Goal: Find specific page/section: Find specific page/section

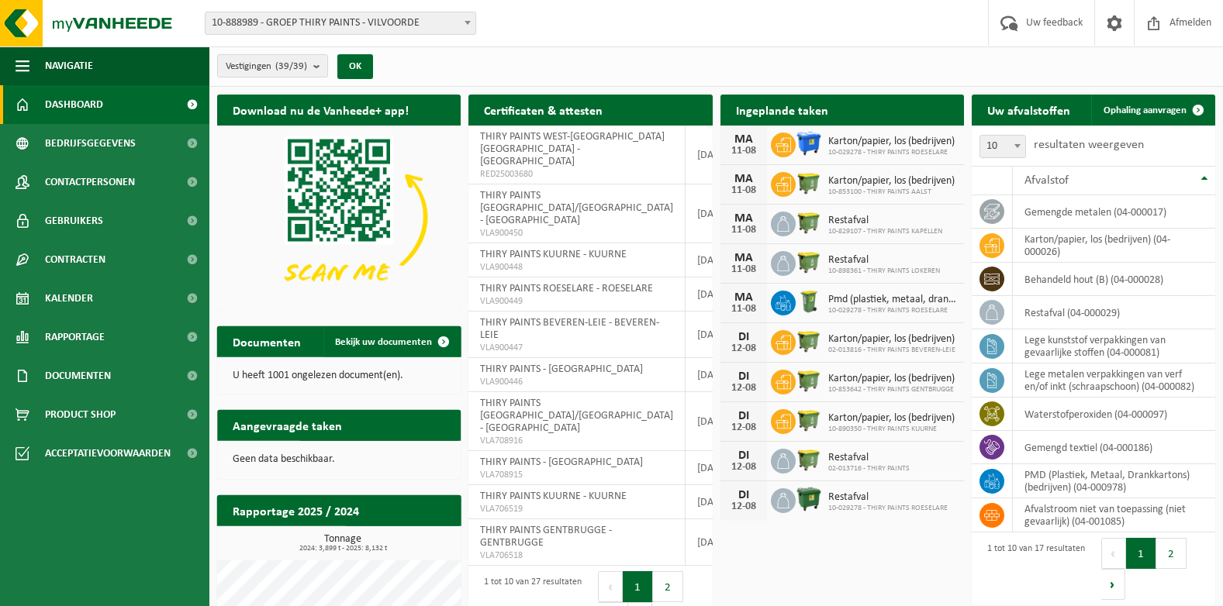
click at [467, 19] on span at bounding box center [468, 22] width 16 height 20
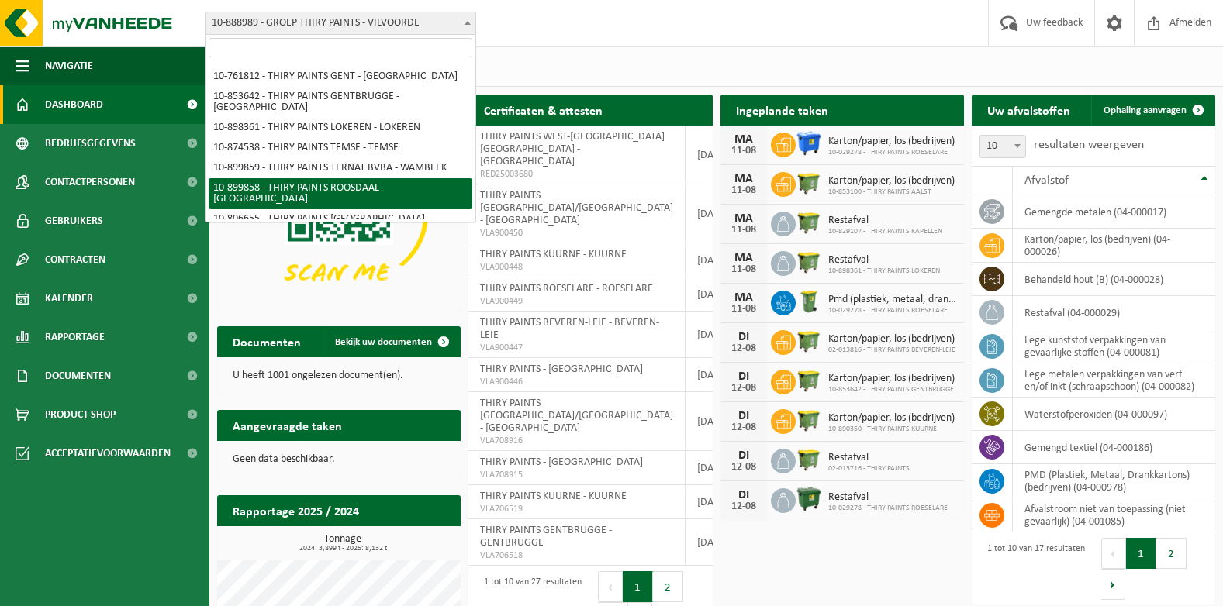
scroll to position [310, 0]
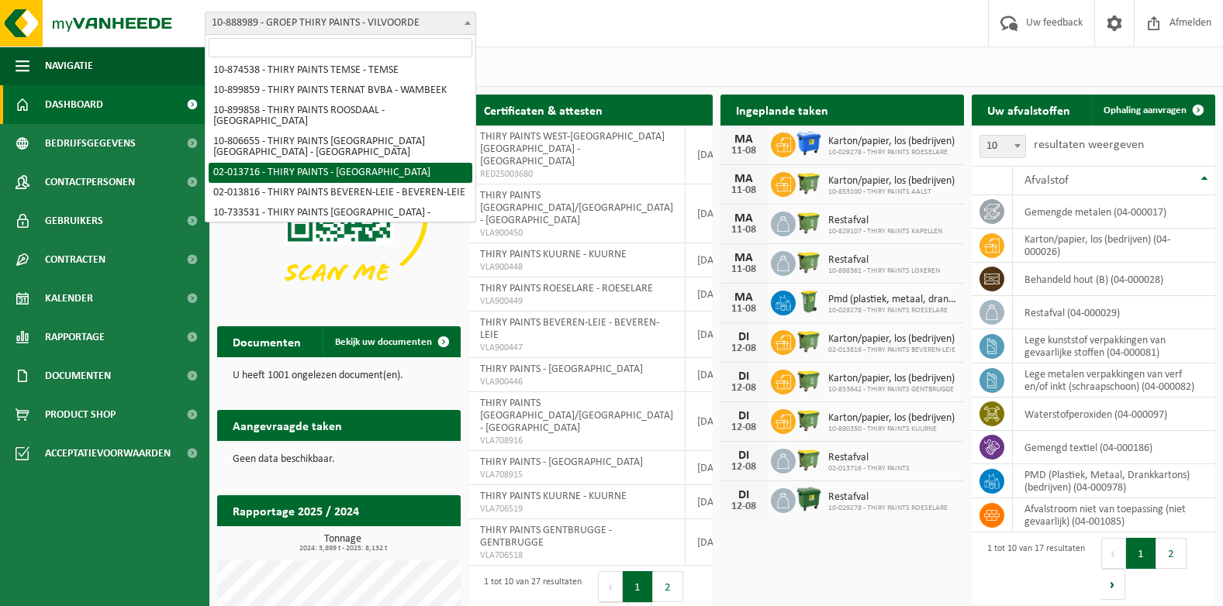
select select "19031"
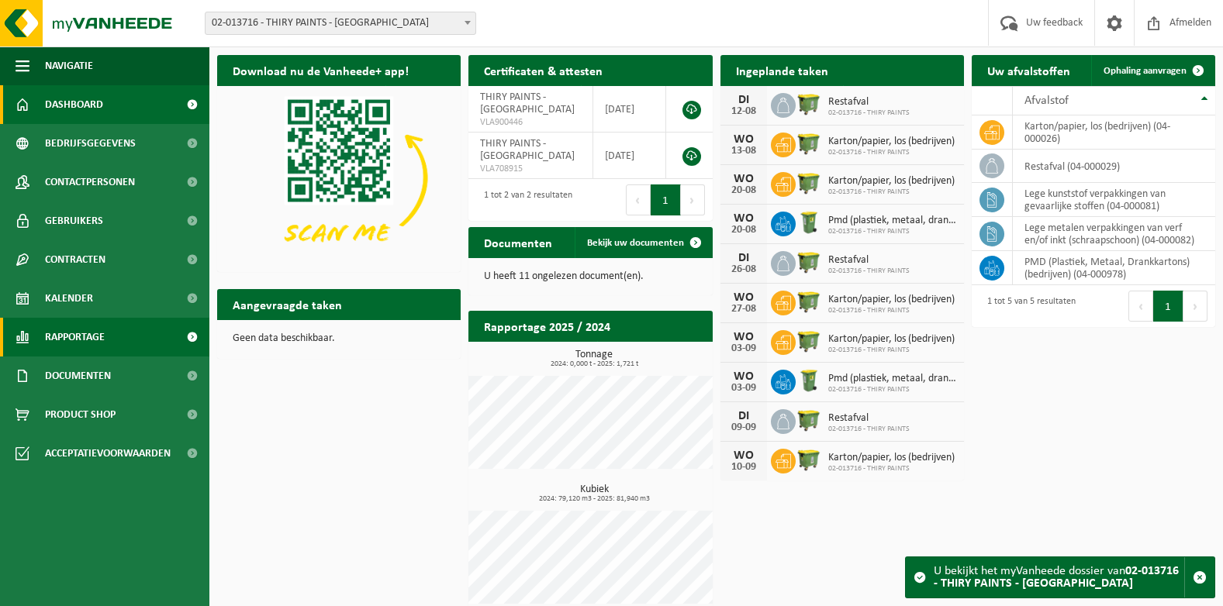
click at [87, 339] on span "Rapportage" at bounding box center [75, 337] width 60 height 39
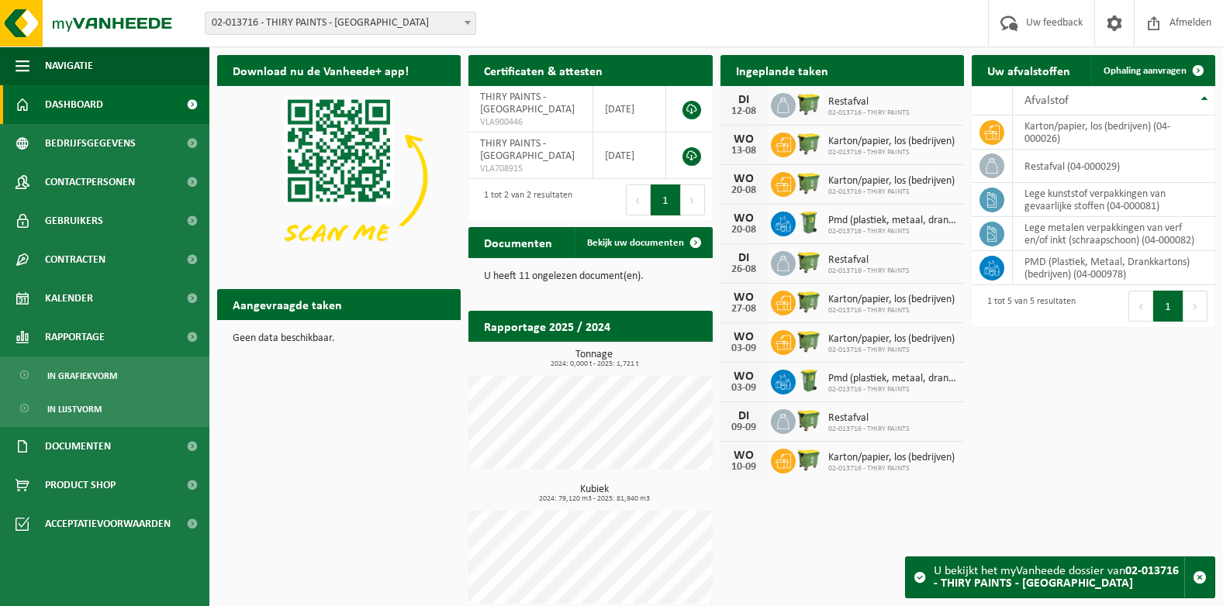
click at [257, 378] on div "Download nu de Vanheede+ app! Verberg Certificaten & attesten Bekijk uw certifi…" at bounding box center [716, 333] width 1006 height 572
